Goal: Transaction & Acquisition: Purchase product/service

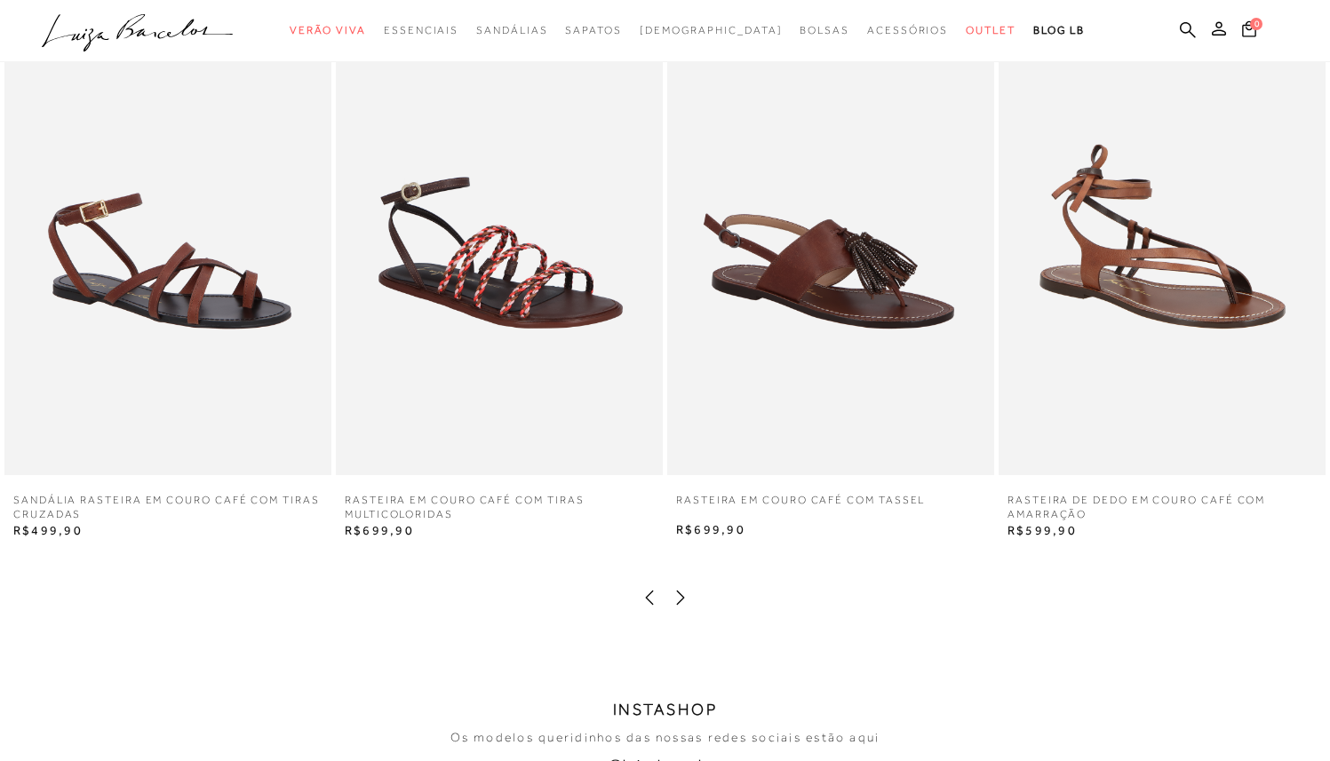
scroll to position [2976, 0]
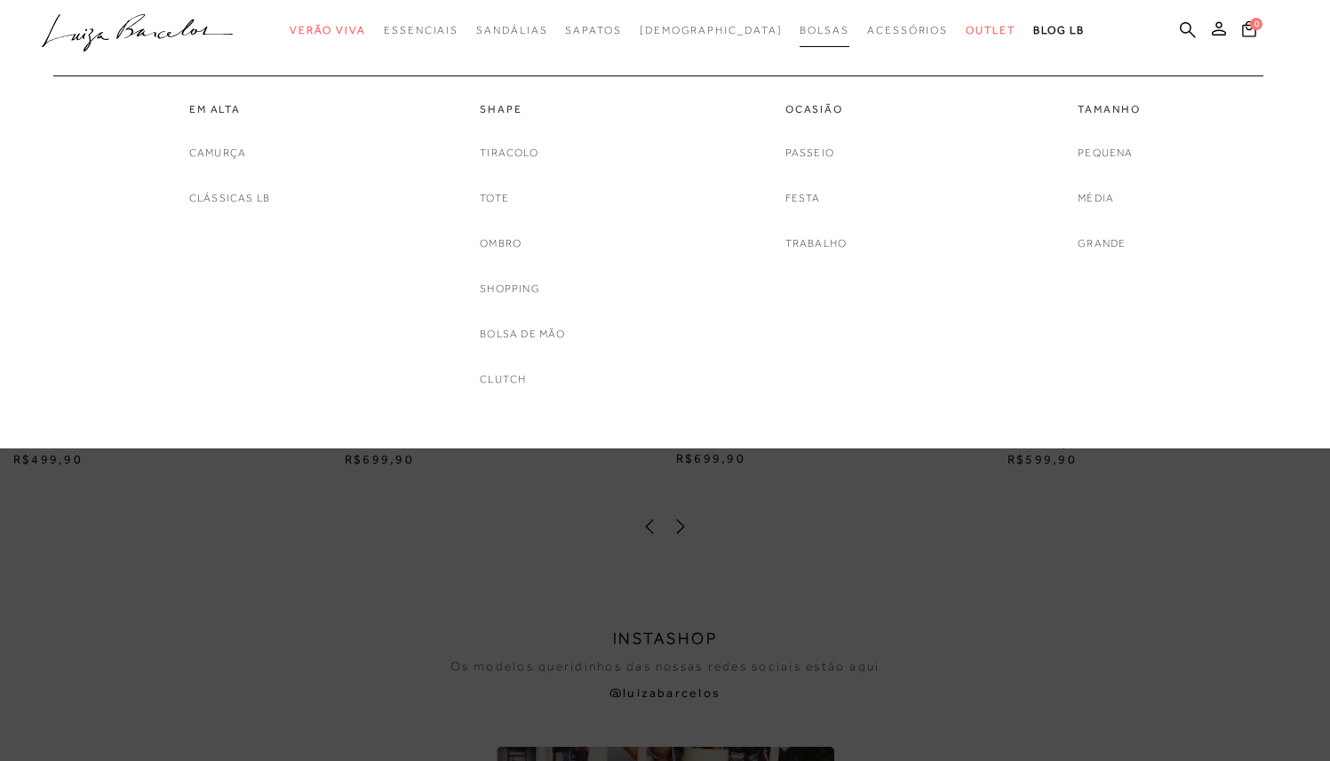
click at [799, 32] on span "Bolsas" at bounding box center [824, 30] width 50 height 12
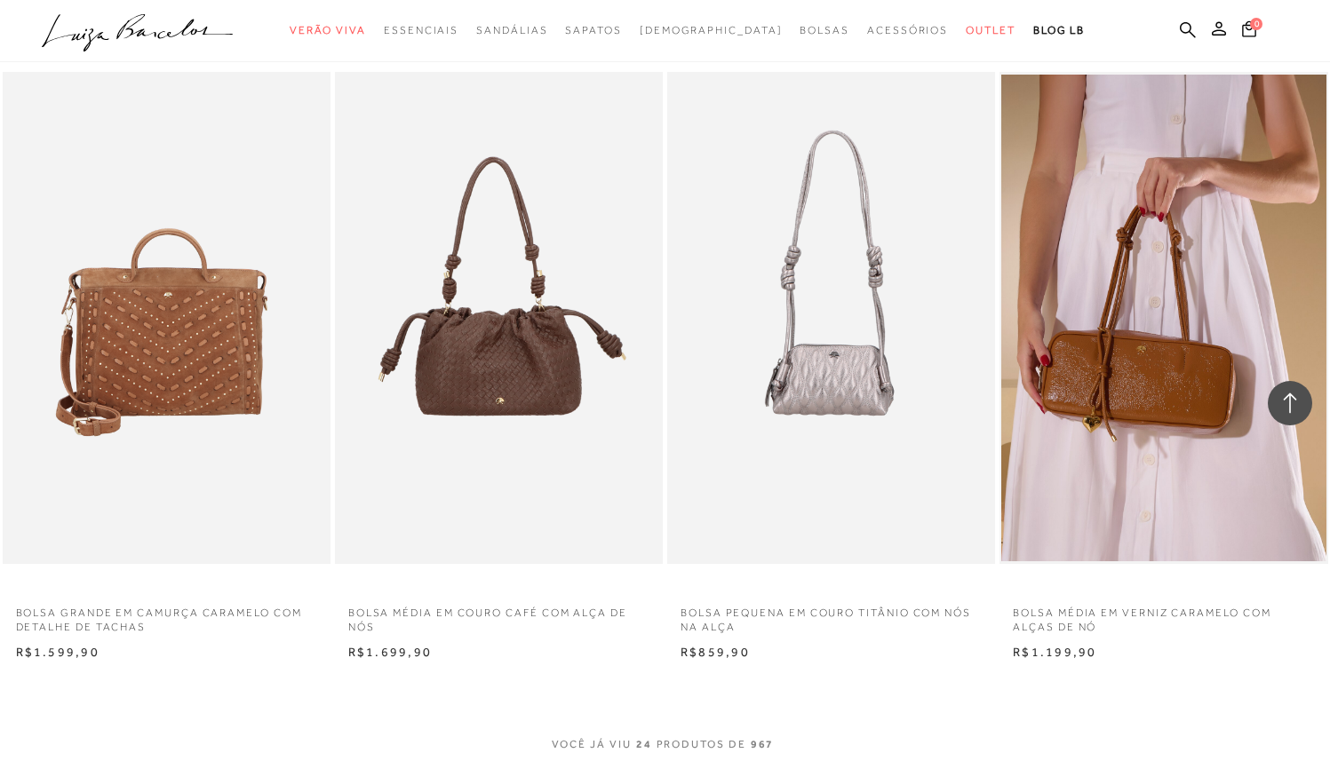
scroll to position [3075, 0]
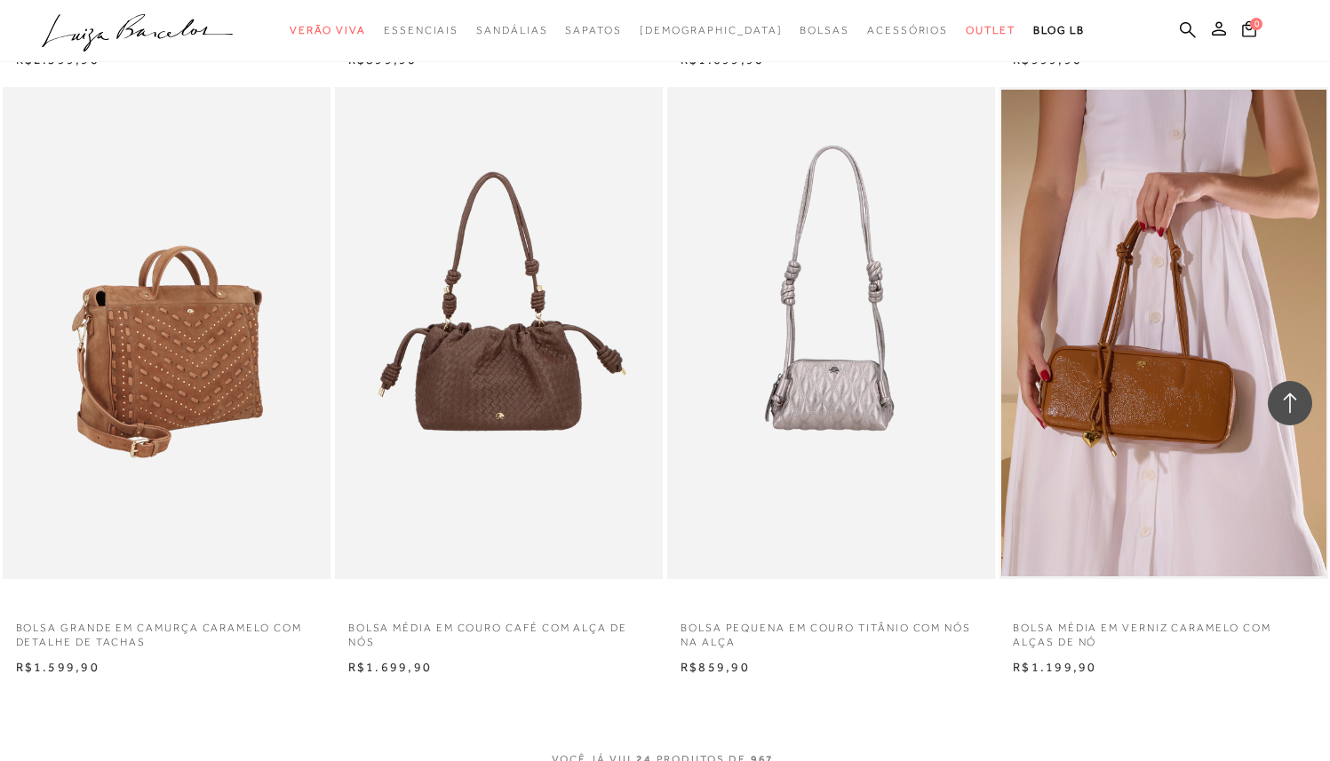
click at [274, 379] on img at bounding box center [167, 333] width 326 height 492
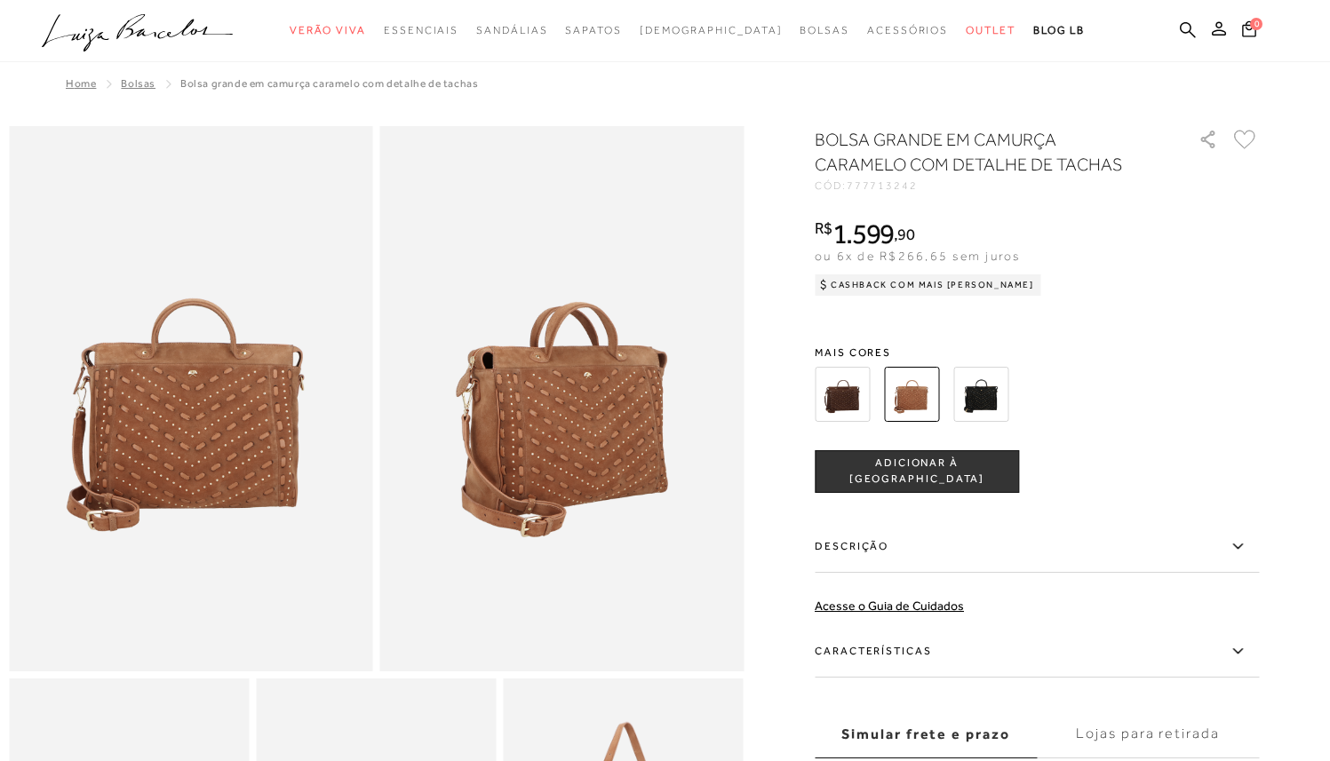
click at [859, 407] on img at bounding box center [842, 394] width 55 height 55
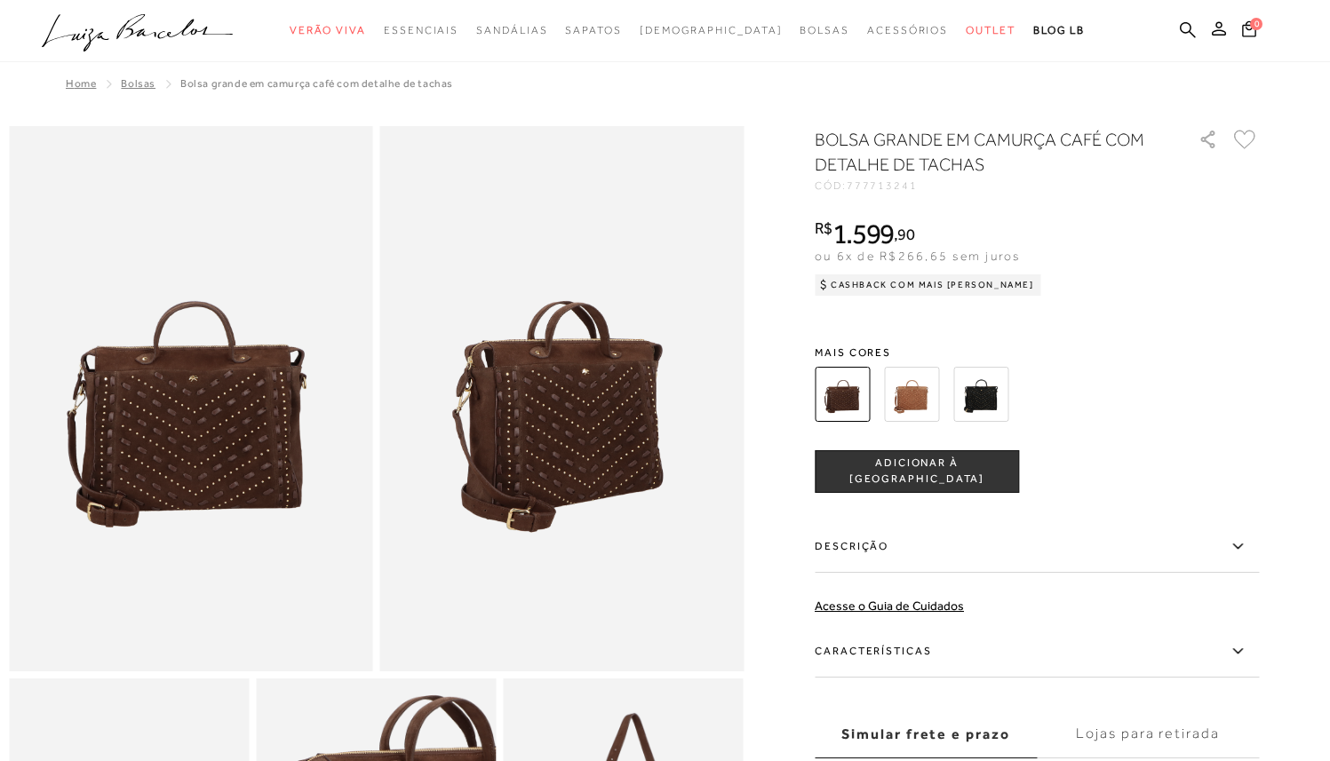
click at [993, 394] on img at bounding box center [980, 394] width 55 height 55
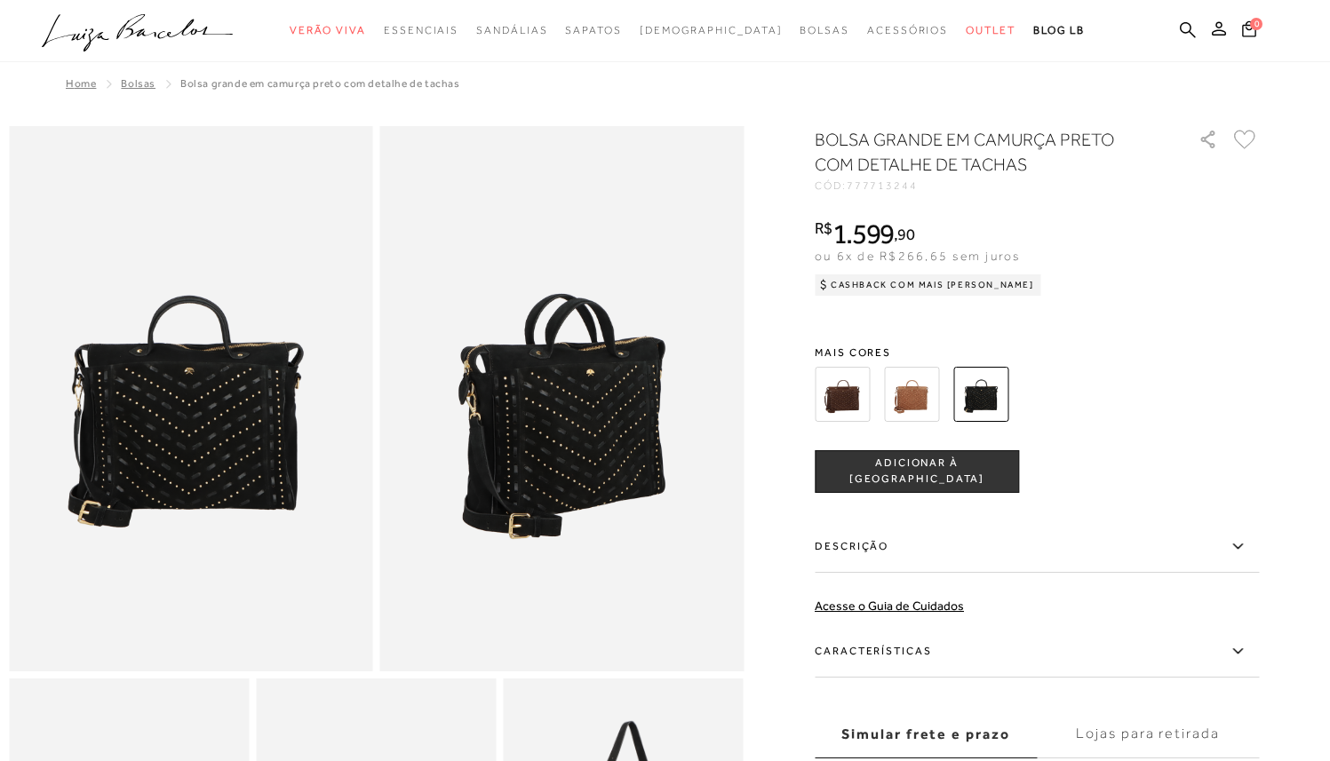
click at [1088, 375] on div at bounding box center [1015, 395] width 413 height 66
click at [927, 608] on link "Acesse o Guia de Cuidados" at bounding box center [889, 606] width 149 height 14
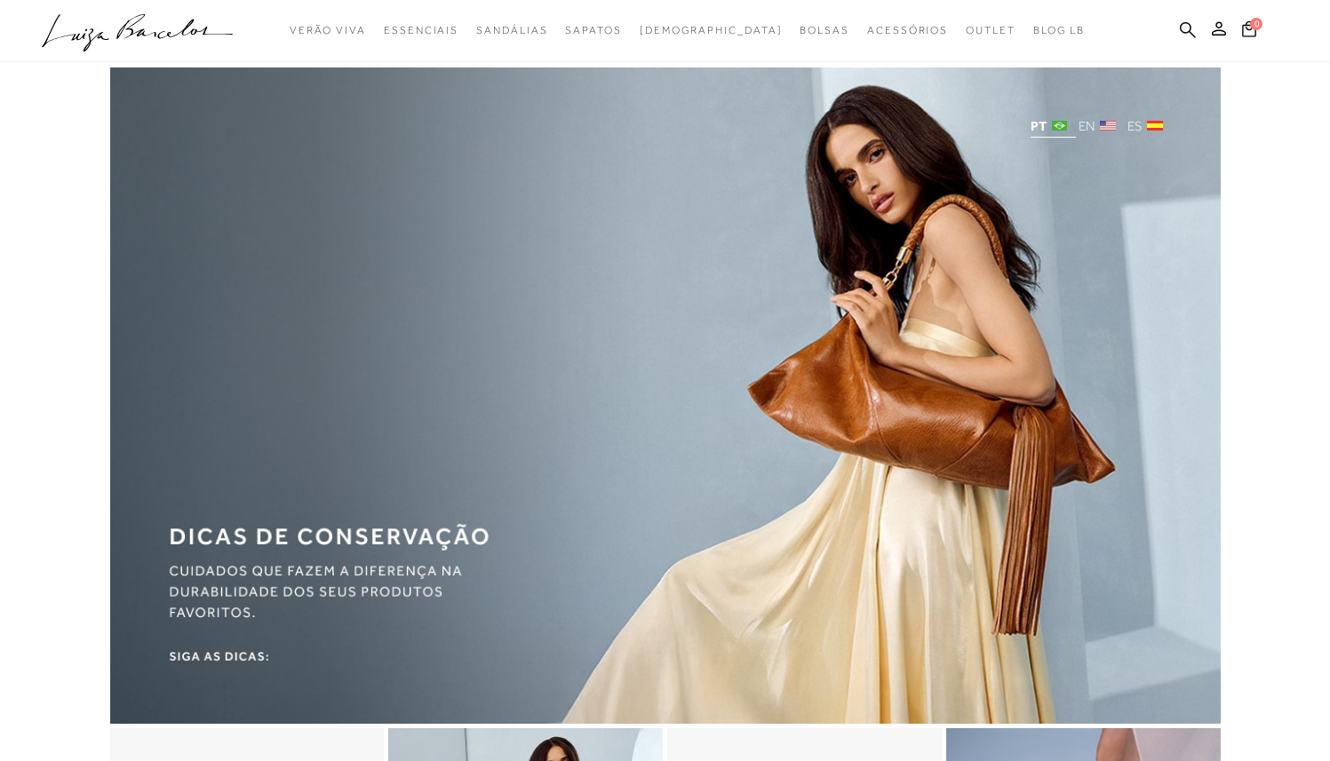
scroll to position [5896, 0]
